Goal: Find specific page/section: Find specific page/section

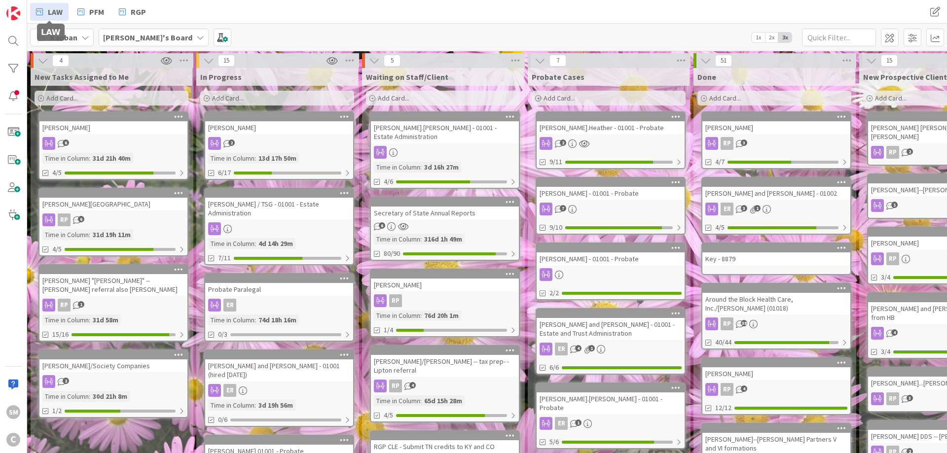
click at [55, 6] on span "LAW" at bounding box center [55, 12] width 15 height 12
click at [135, 11] on span "RGP" at bounding box center [138, 12] width 15 height 12
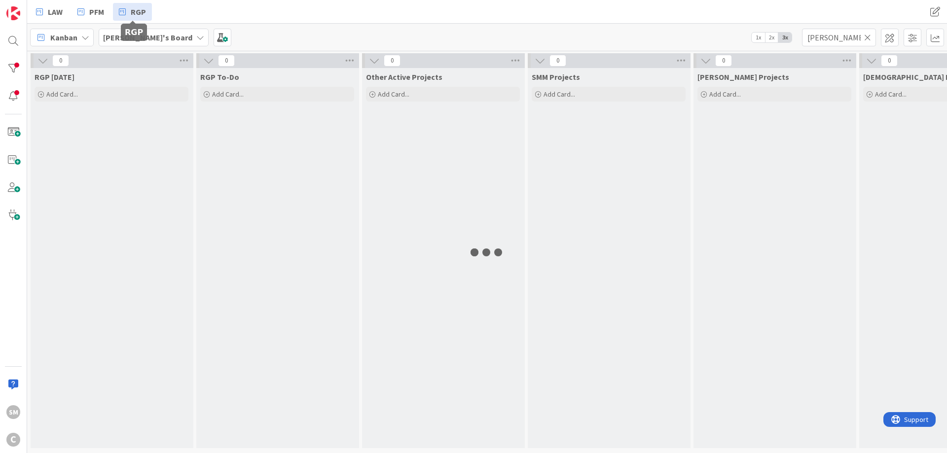
type input "[PERSON_NAME]"
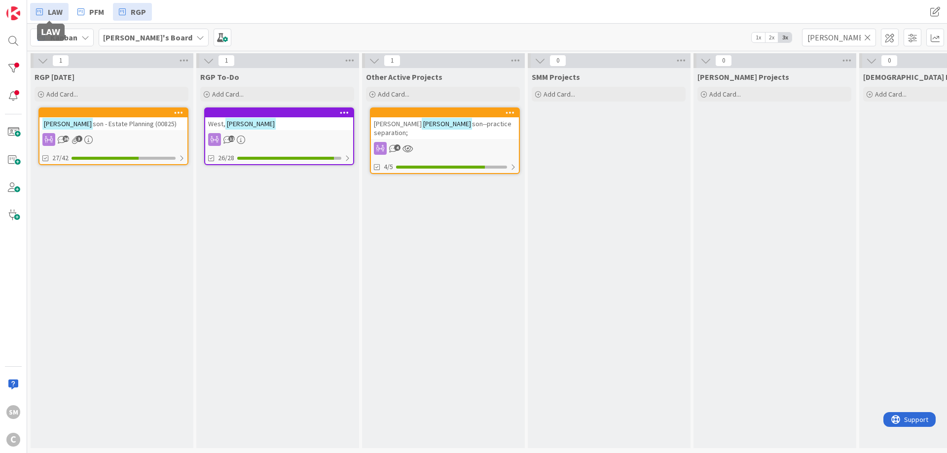
click at [58, 11] on span "LAW" at bounding box center [55, 12] width 15 height 12
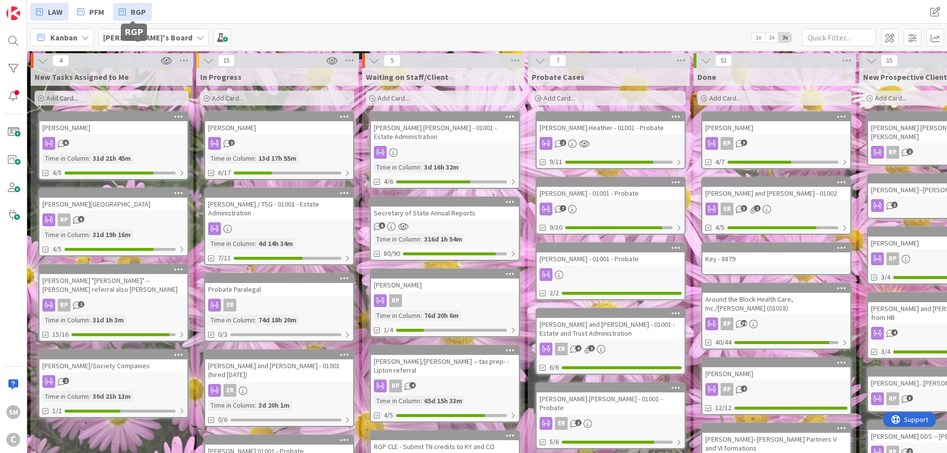
click at [140, 9] on span "RGP" at bounding box center [138, 12] width 15 height 12
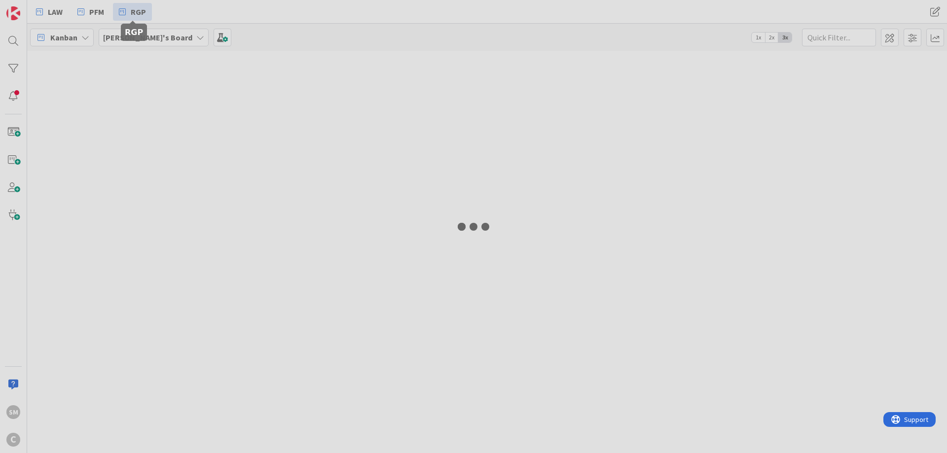
type input "[PERSON_NAME]"
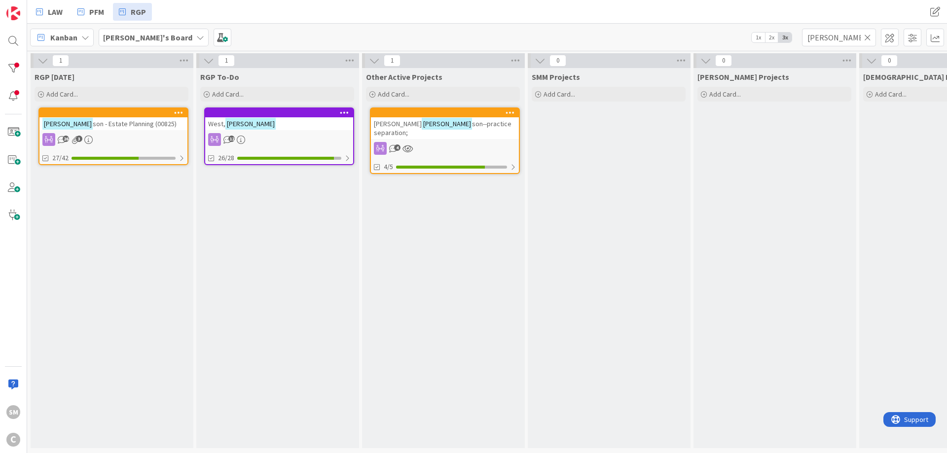
click at [868, 39] on icon at bounding box center [867, 37] width 7 height 9
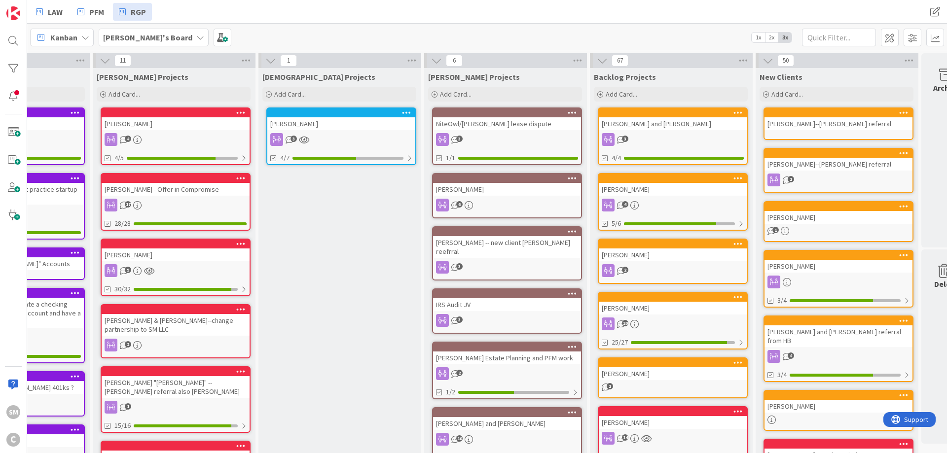
scroll to position [0, 628]
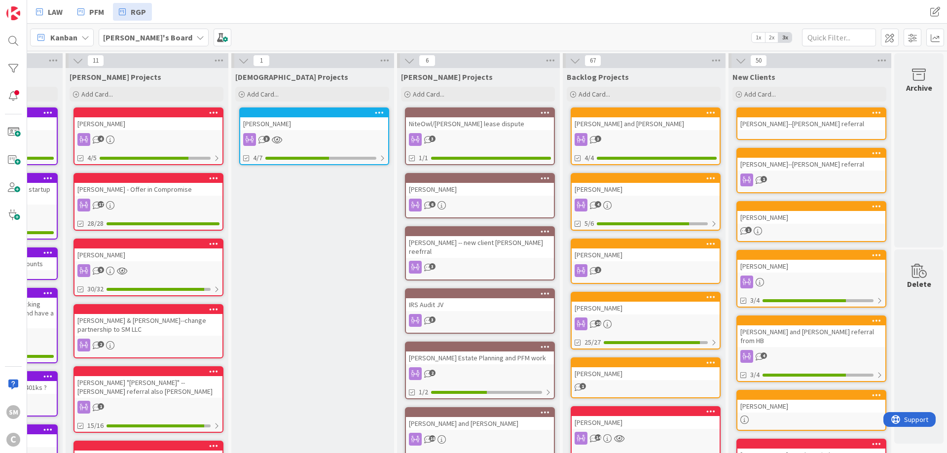
drag, startPoint x: 915, startPoint y: 173, endPoint x: 946, endPoint y: 169, distance: 31.3
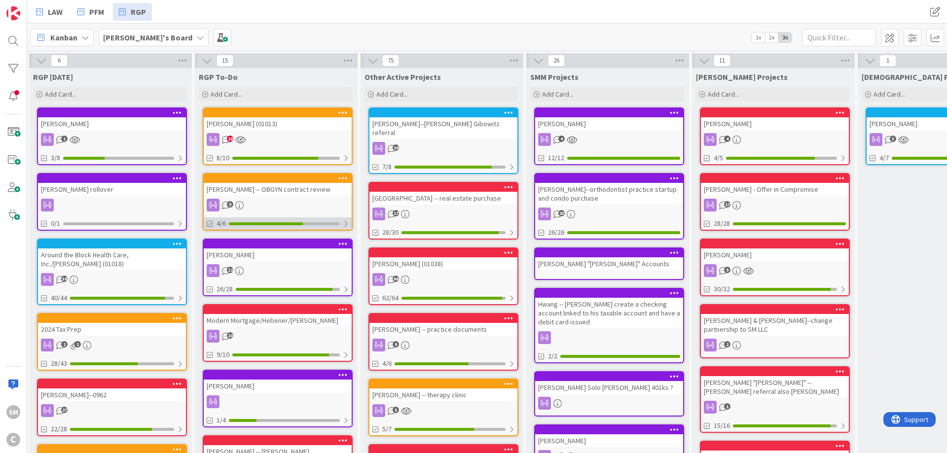
scroll to position [0, 0]
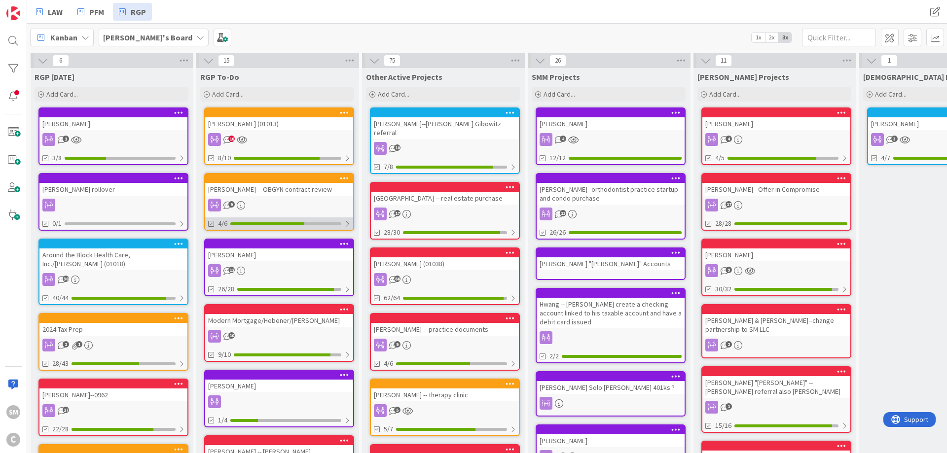
drag, startPoint x: 318, startPoint y: 243, endPoint x: 235, endPoint y: 229, distance: 84.4
drag, startPoint x: 902, startPoint y: 199, endPoint x: 441, endPoint y: 192, distance: 460.5
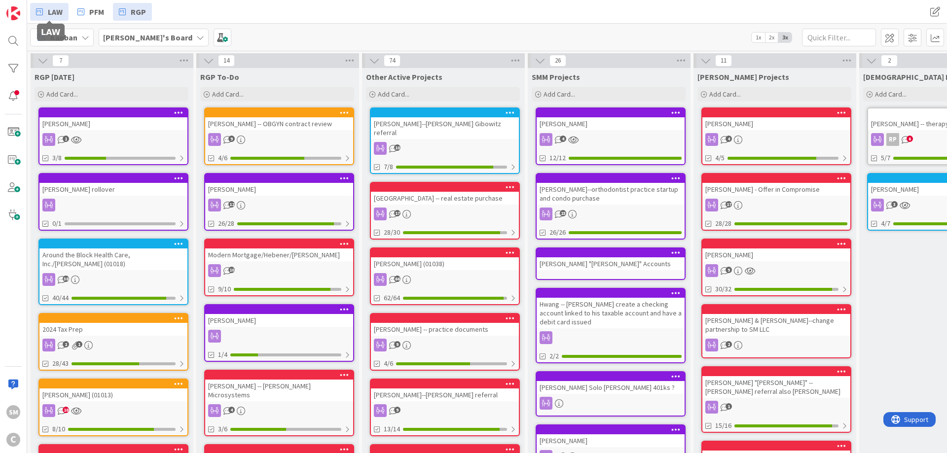
click at [53, 15] on span "LAW" at bounding box center [55, 12] width 15 height 12
